Goal: Information Seeking & Learning: Learn about a topic

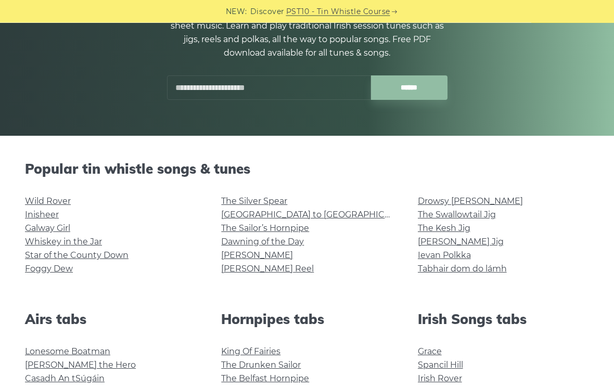
scroll to position [129, 0]
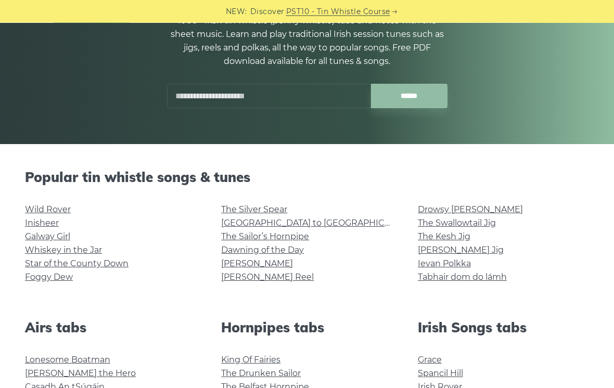
click at [64, 211] on link "Wild Rover" at bounding box center [48, 210] width 46 height 10
click at [303, 239] on link "The Sailor’s Hornpipe" at bounding box center [265, 237] width 88 height 10
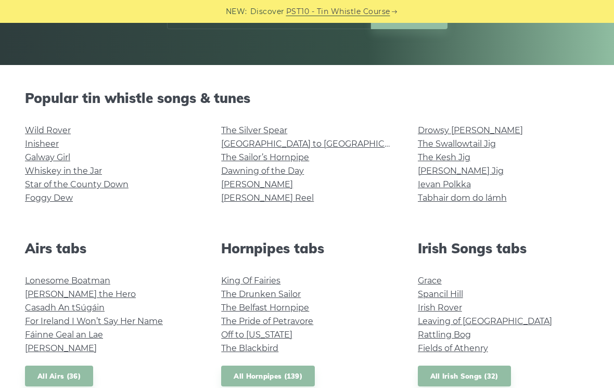
scroll to position [219, 0]
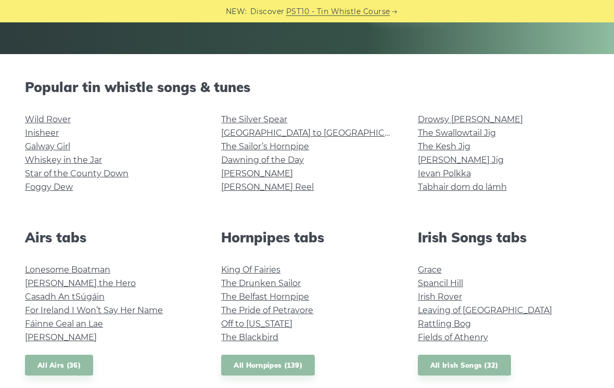
click at [64, 188] on link "Foggy Dew" at bounding box center [49, 188] width 48 height 10
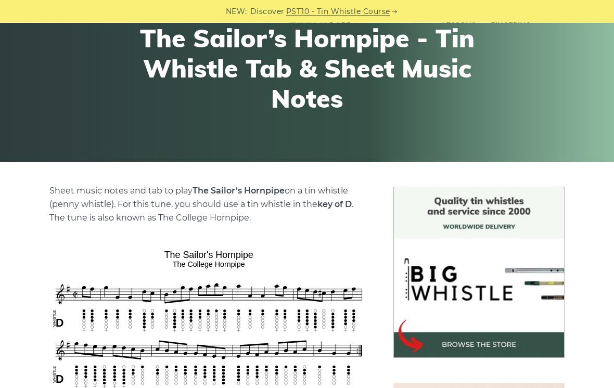
scroll to position [67, 0]
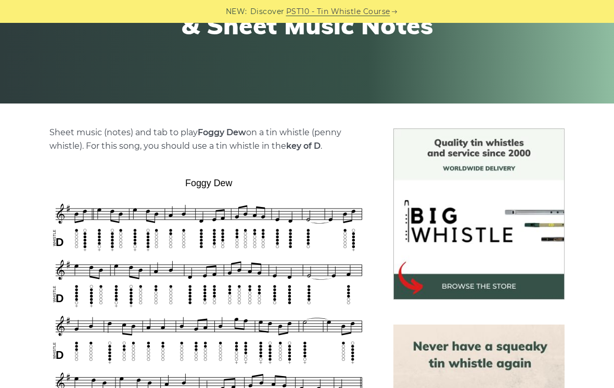
scroll to position [171, 0]
